Goal: Task Accomplishment & Management: Manage account settings

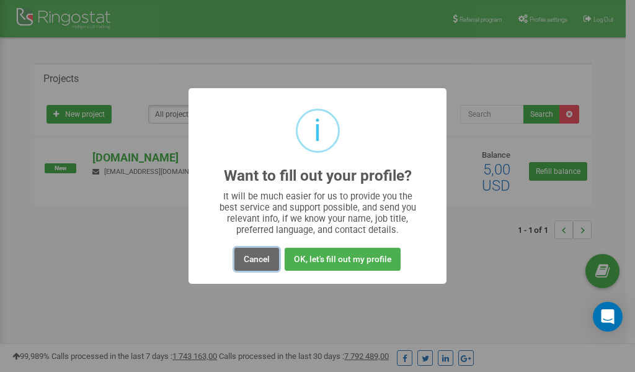
click at [261, 257] on button "Cancel" at bounding box center [257, 259] width 45 height 23
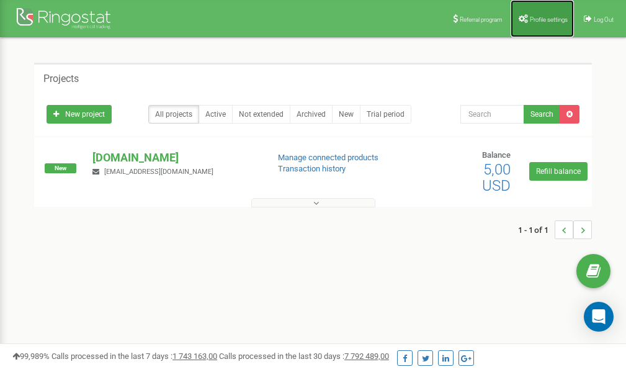
click at [541, 12] on link "Profile settings" at bounding box center [542, 18] width 63 height 37
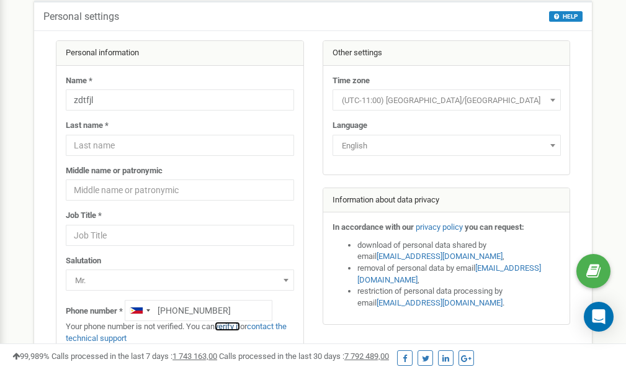
click at [233, 326] on link "verify it" at bounding box center [227, 325] width 25 height 9
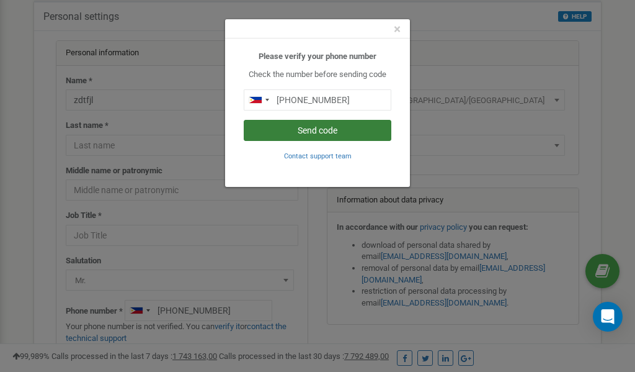
click at [328, 128] on button "Send code" at bounding box center [318, 130] width 148 height 21
